Goal: Find contact information: Find contact information

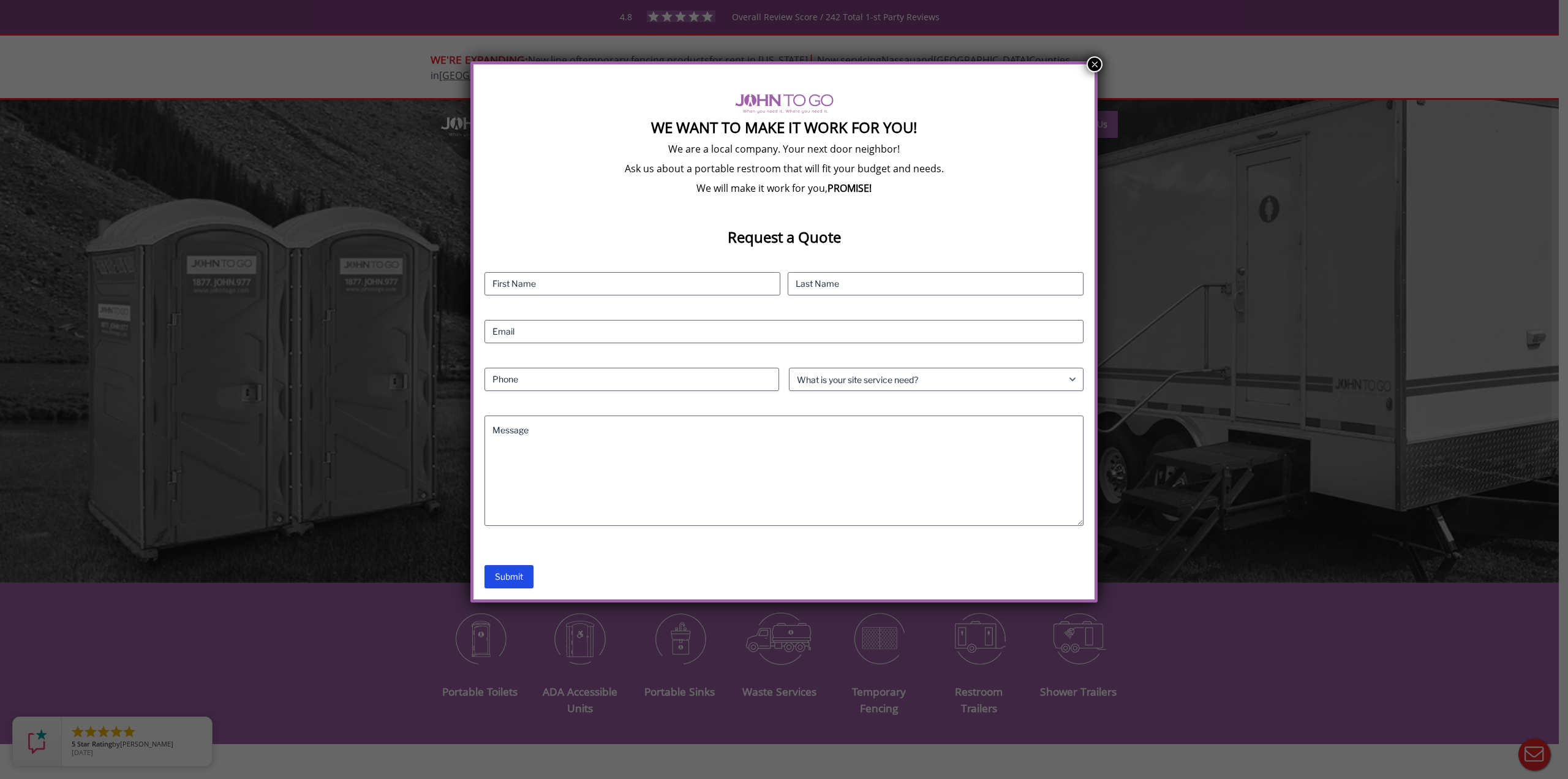
click at [1091, 65] on button "×" at bounding box center [1094, 64] width 16 height 16
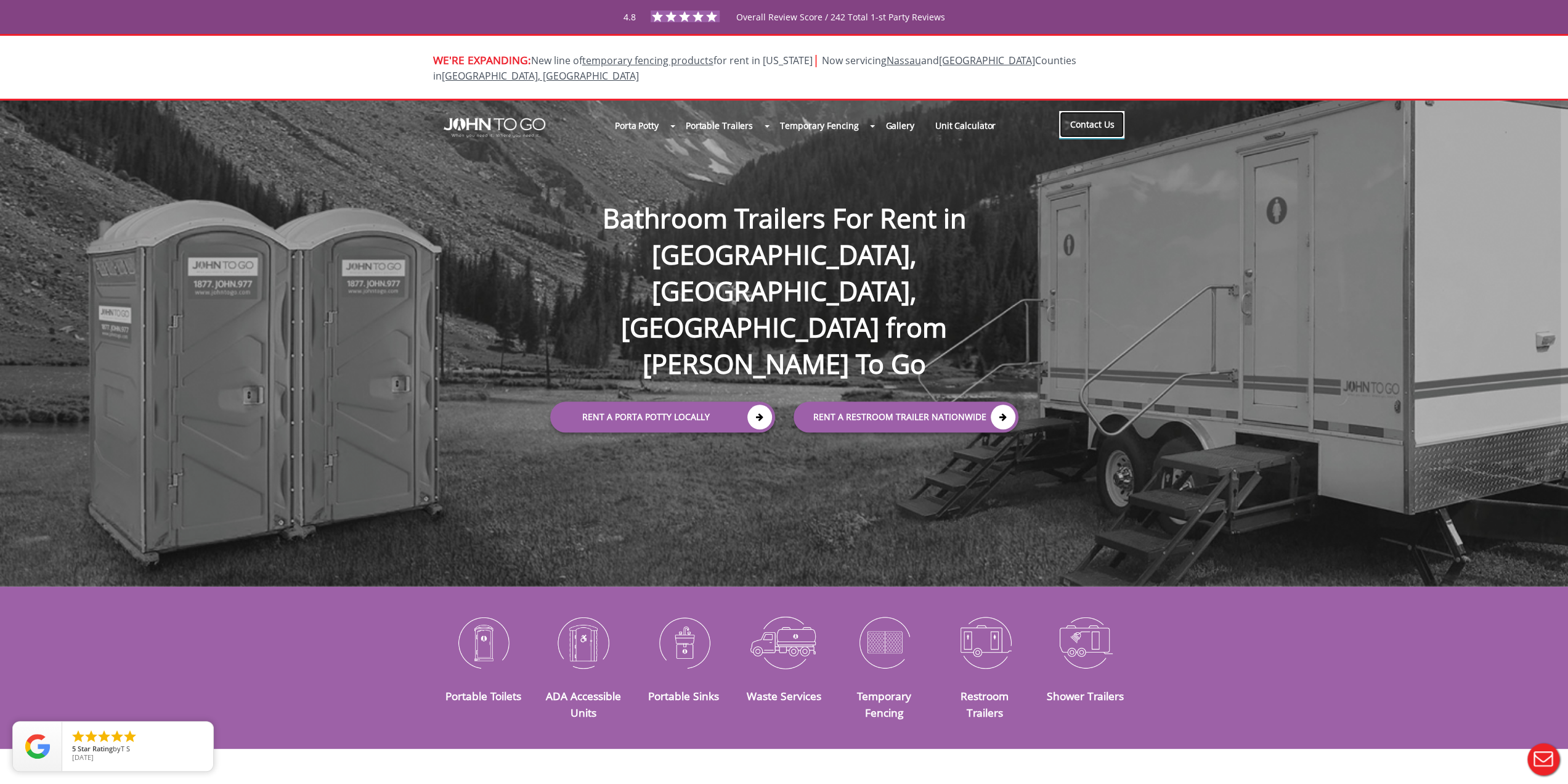
click at [1092, 111] on link "Contact Us" at bounding box center [1092, 124] width 66 height 27
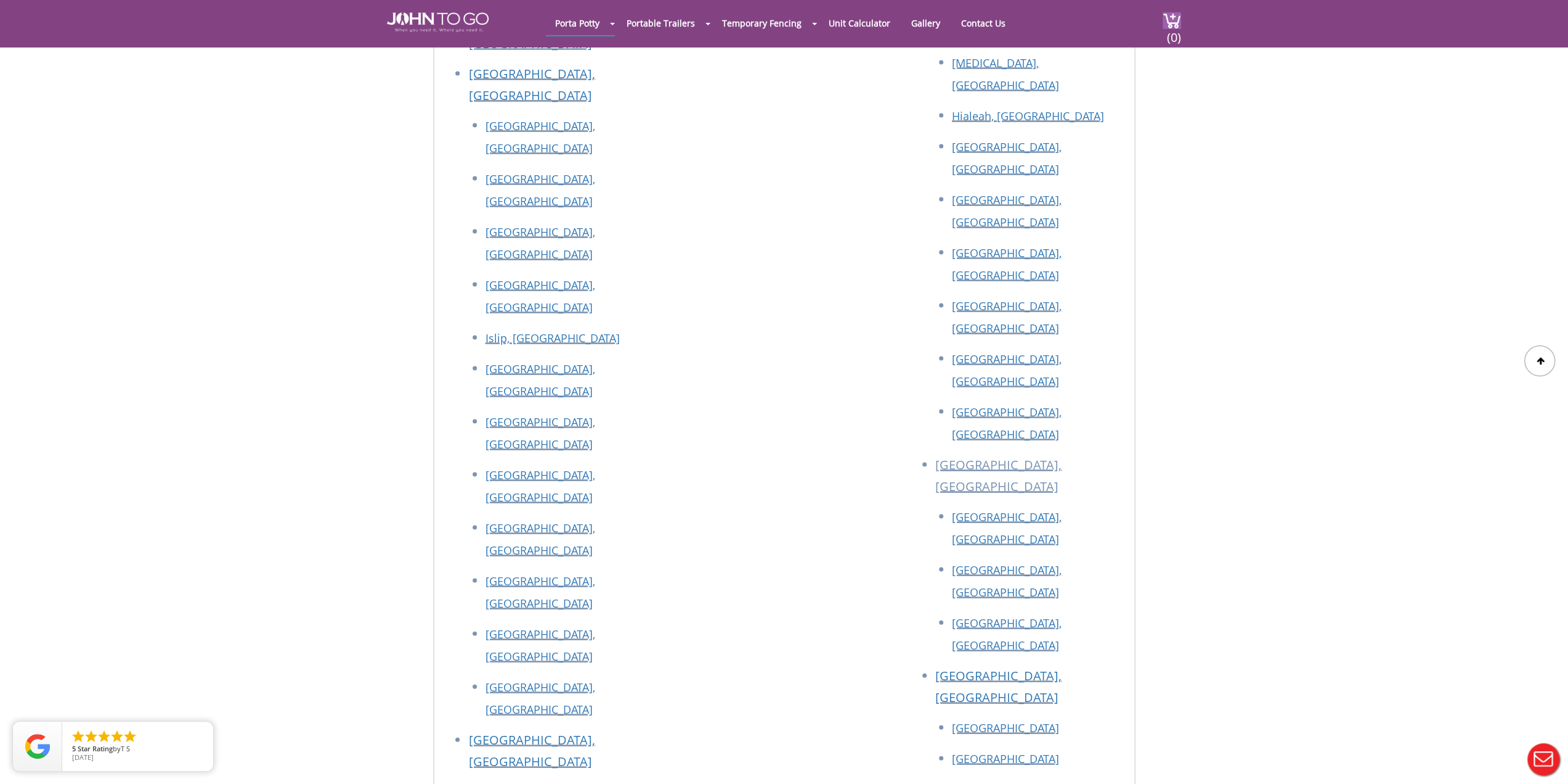
scroll to position [2355, 0]
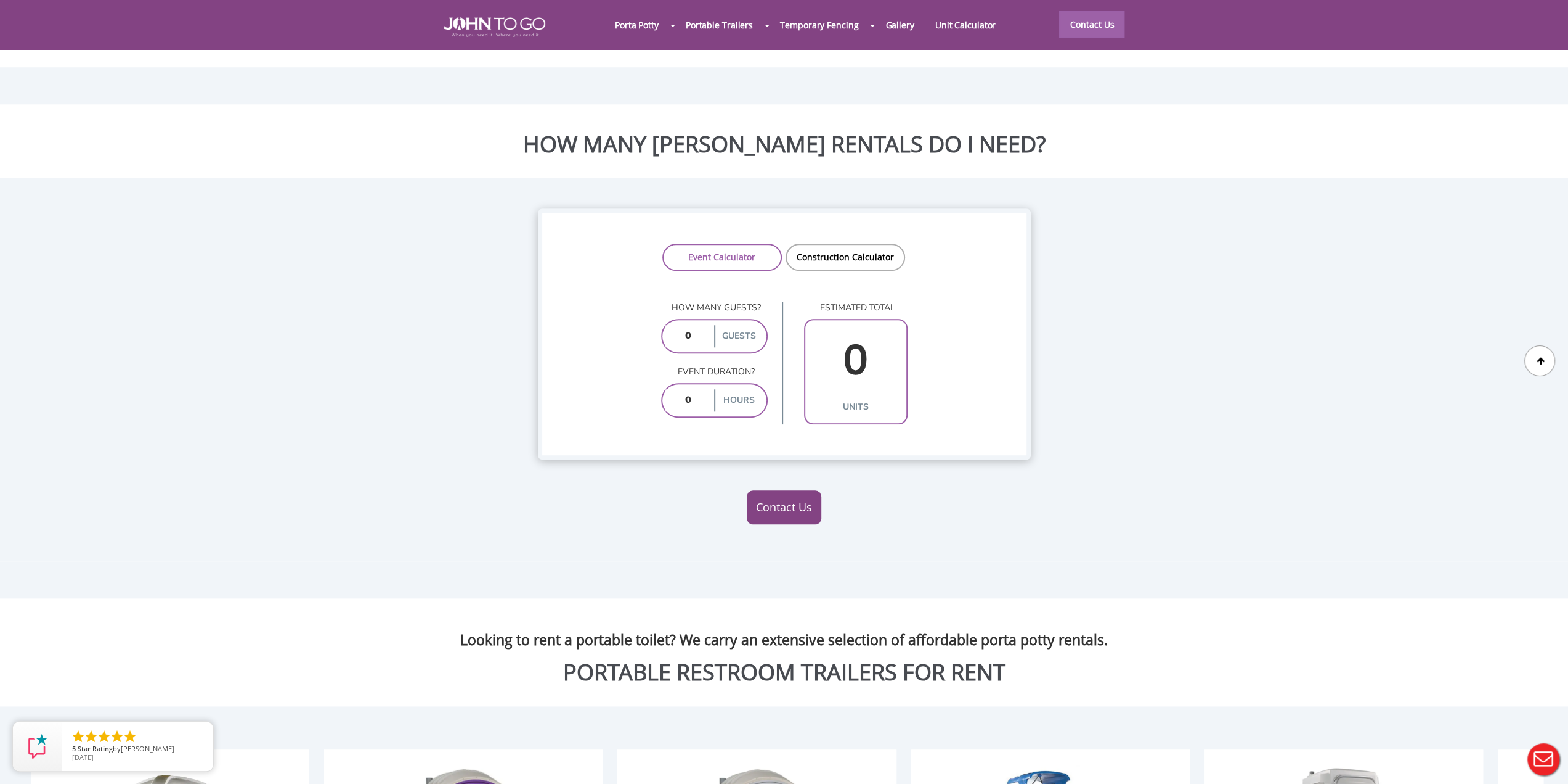
scroll to position [1172, 0]
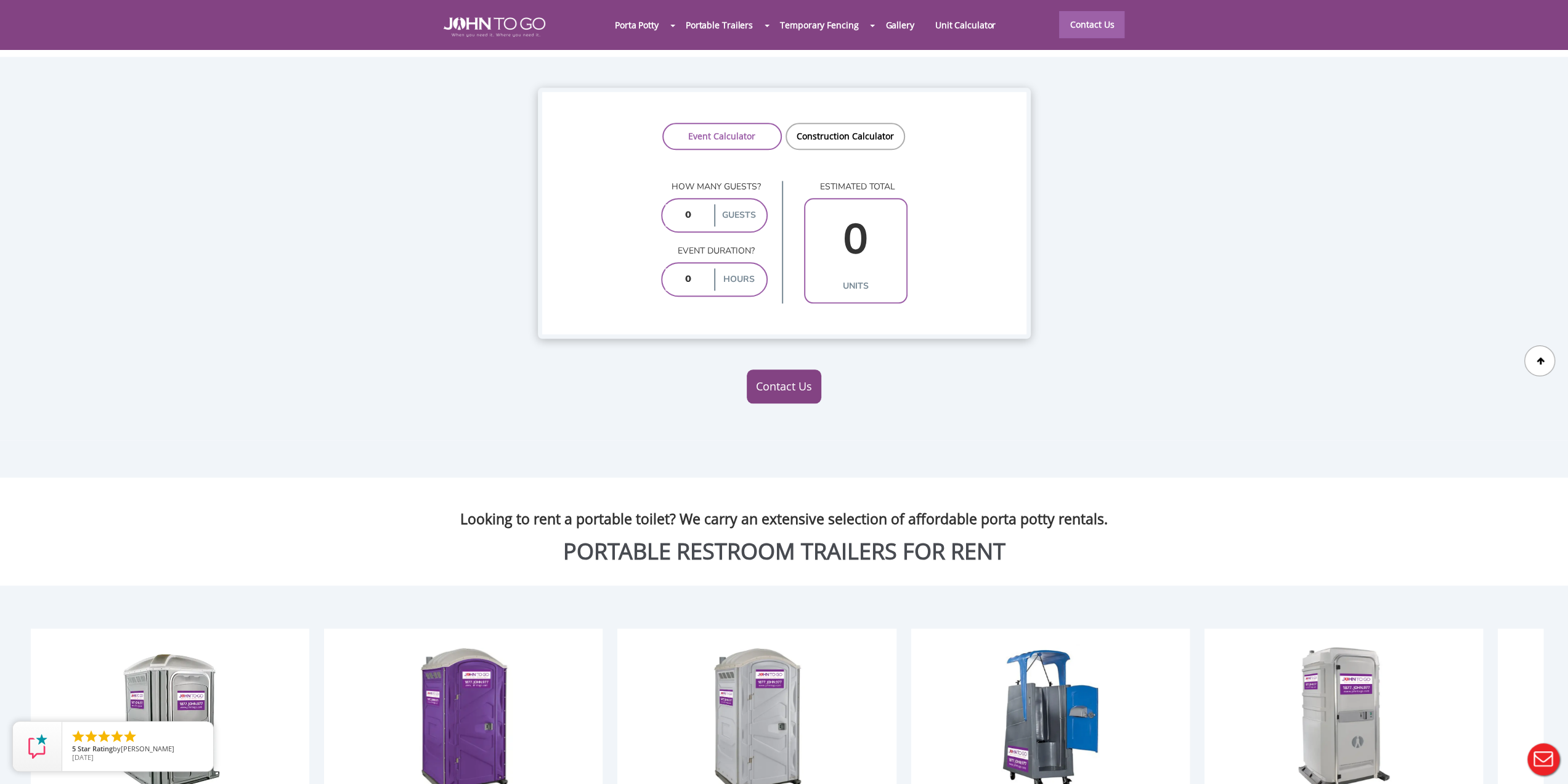
click at [776, 369] on link "Contact Us" at bounding box center [784, 386] width 75 height 35
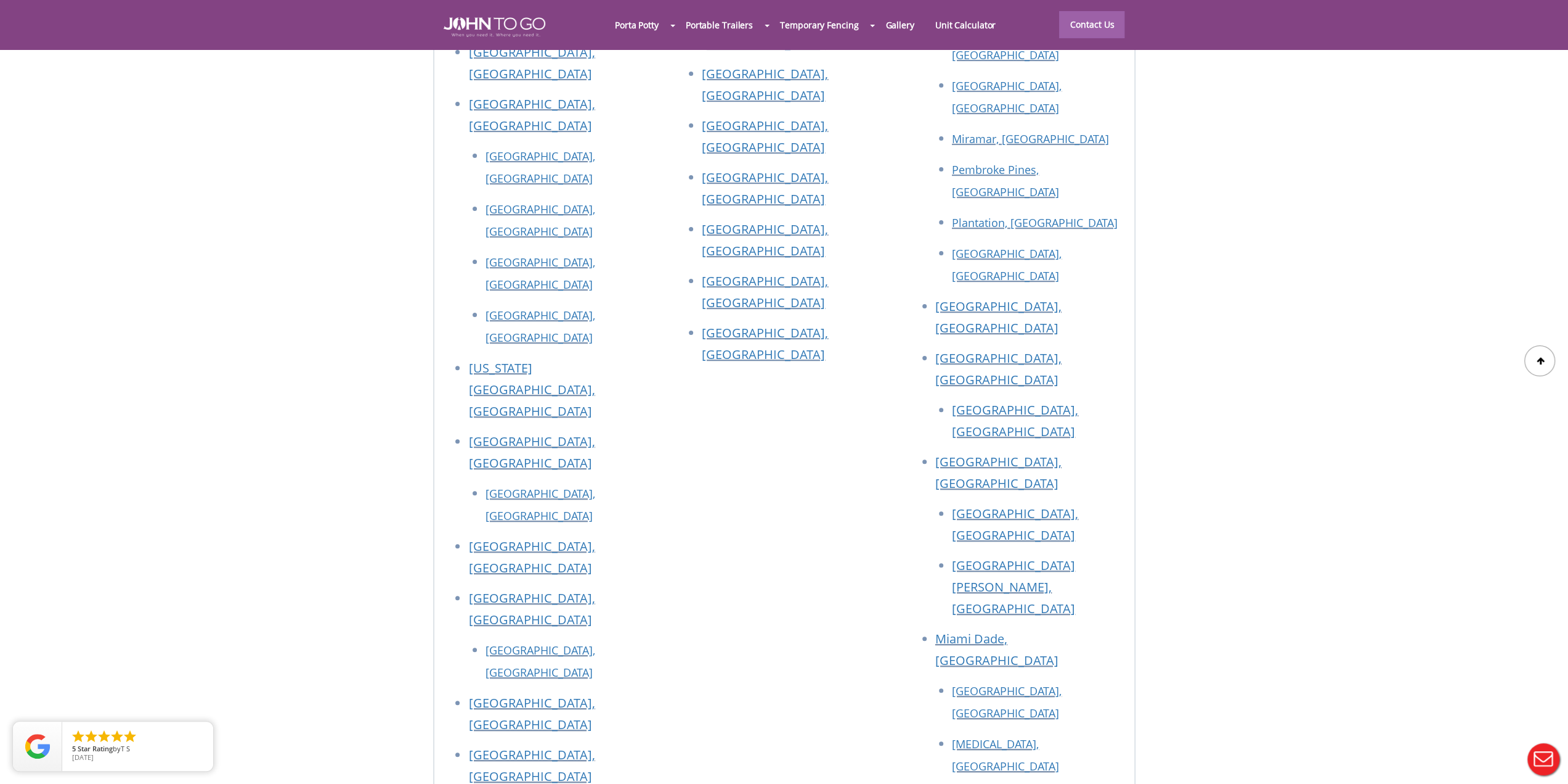
scroll to position [5117, 0]
